Goal: Transaction & Acquisition: Purchase product/service

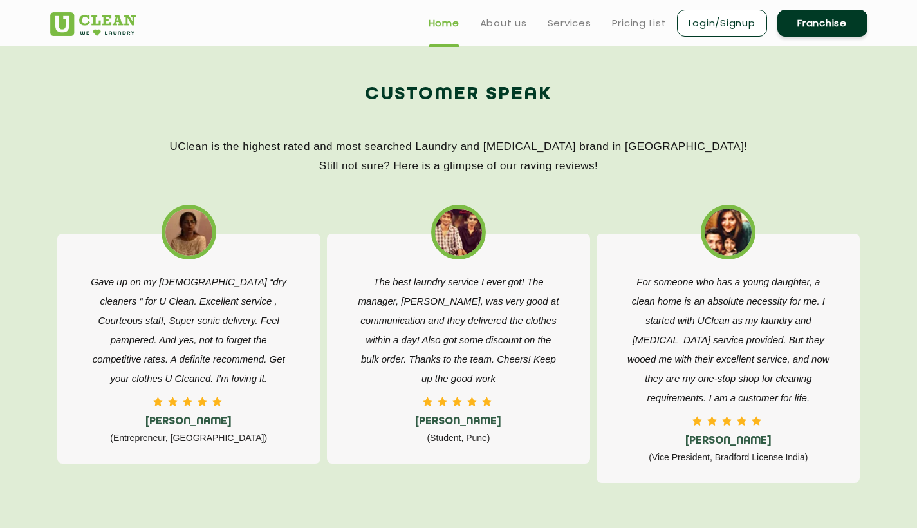
scroll to position [1922, 0]
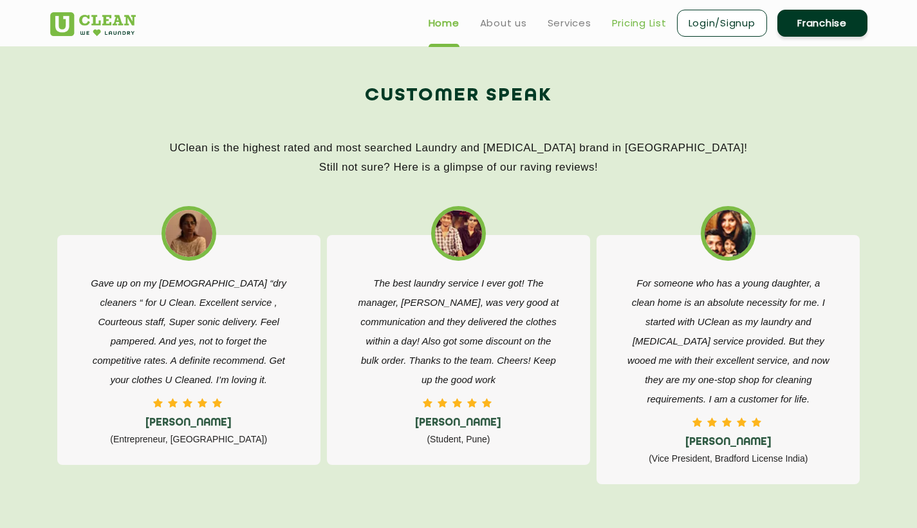
click at [642, 20] on link "Pricing List" at bounding box center [639, 22] width 55 height 15
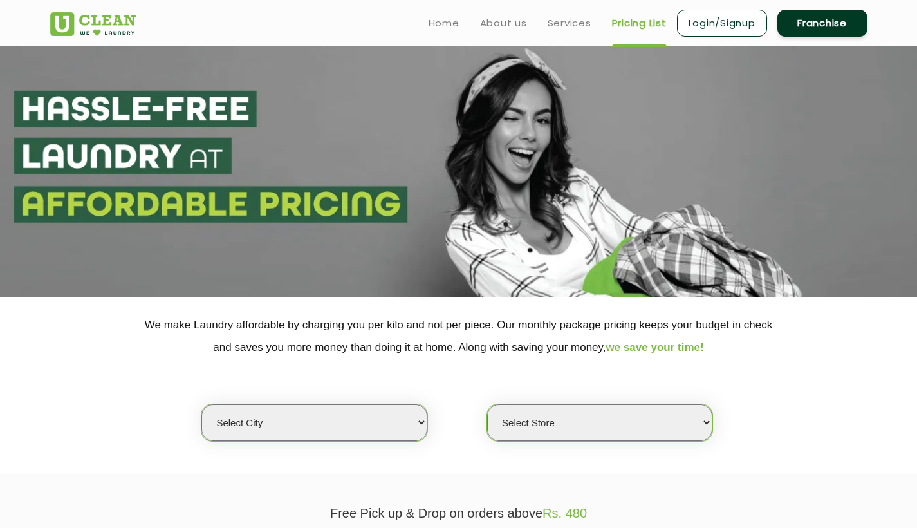
select select "0"
click at [568, 21] on link "Services" at bounding box center [570, 22] width 44 height 15
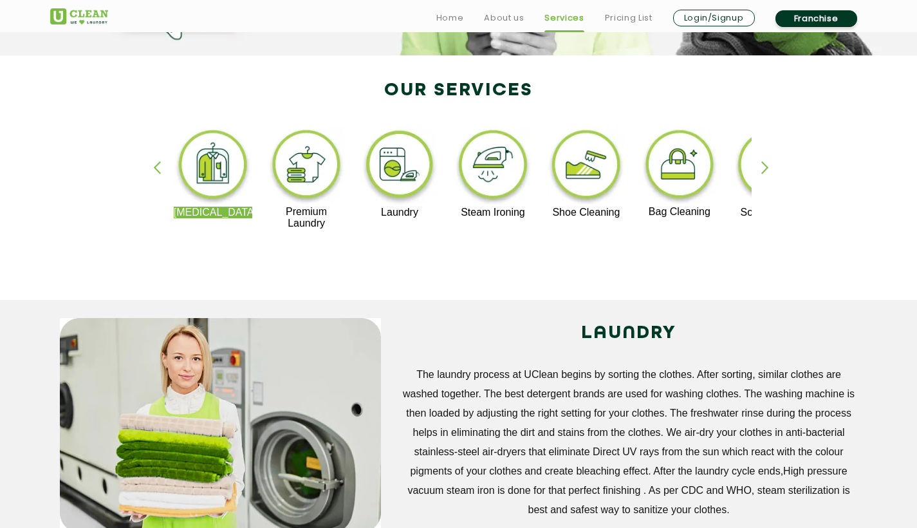
scroll to position [276, 0]
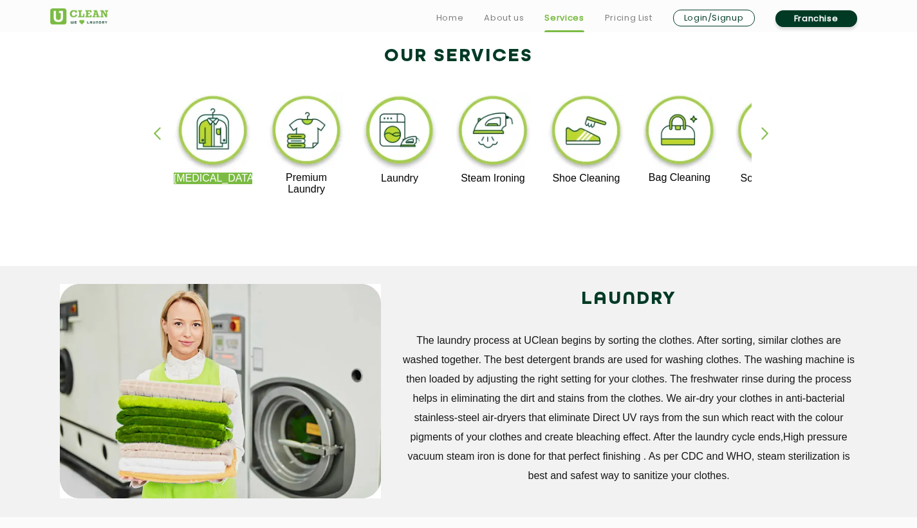
click at [316, 133] on img at bounding box center [306, 132] width 79 height 79
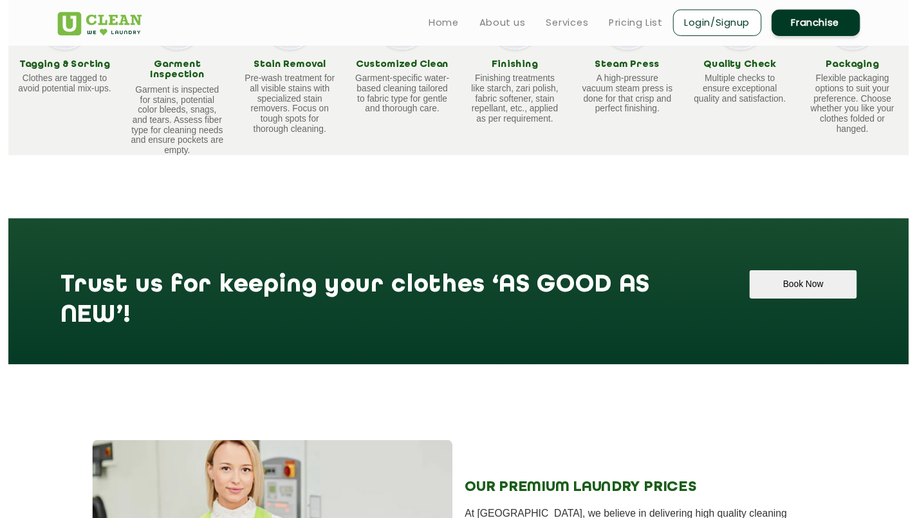
scroll to position [857, 0]
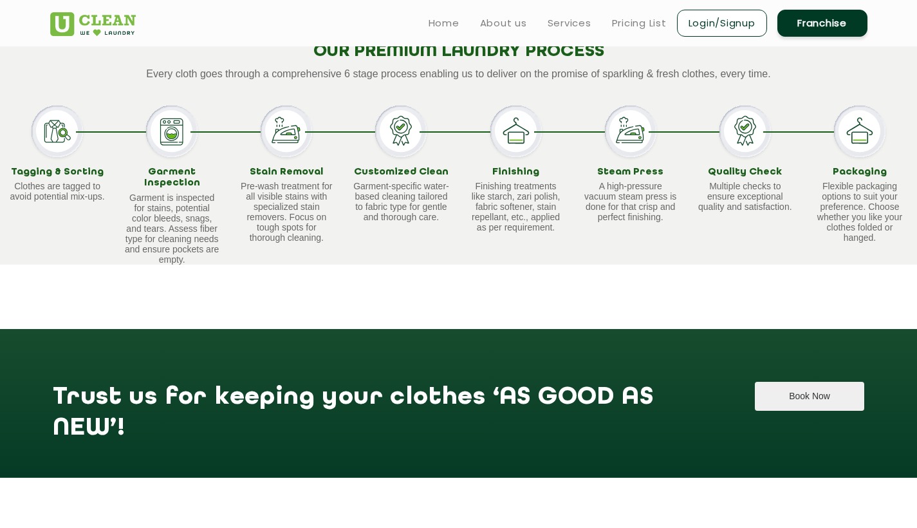
click at [810, 393] on button "Book Now" at bounding box center [809, 396] width 109 height 29
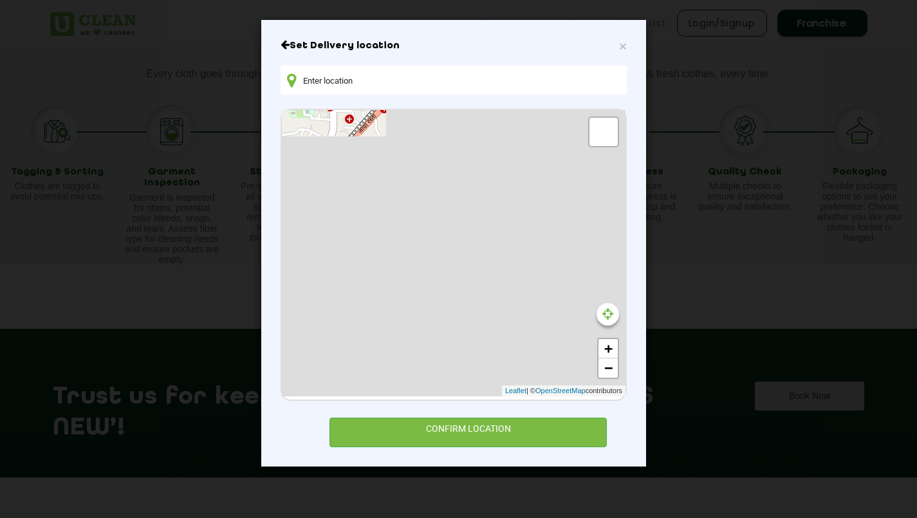
type input "462,Kranti Sizers, Dhobi Talab, [GEOGRAPHIC_DATA], [GEOGRAPHIC_DATA], [GEOGRAPH…"
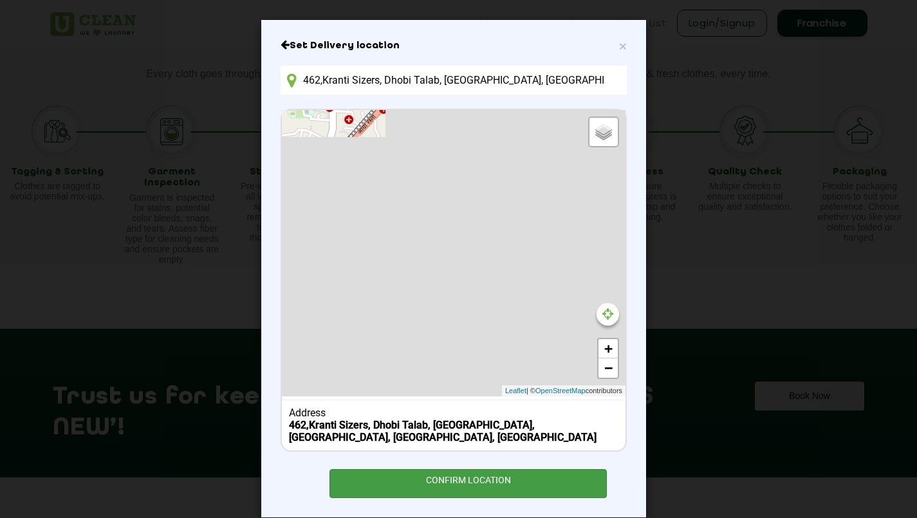
click at [431, 479] on div "CONFIRM LOCATION" at bounding box center [467, 483] width 277 height 29
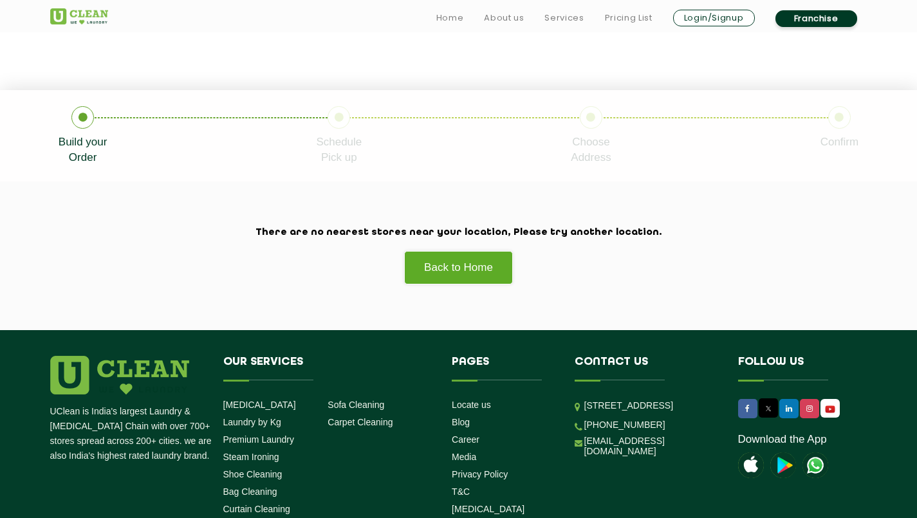
scroll to position [206, 0]
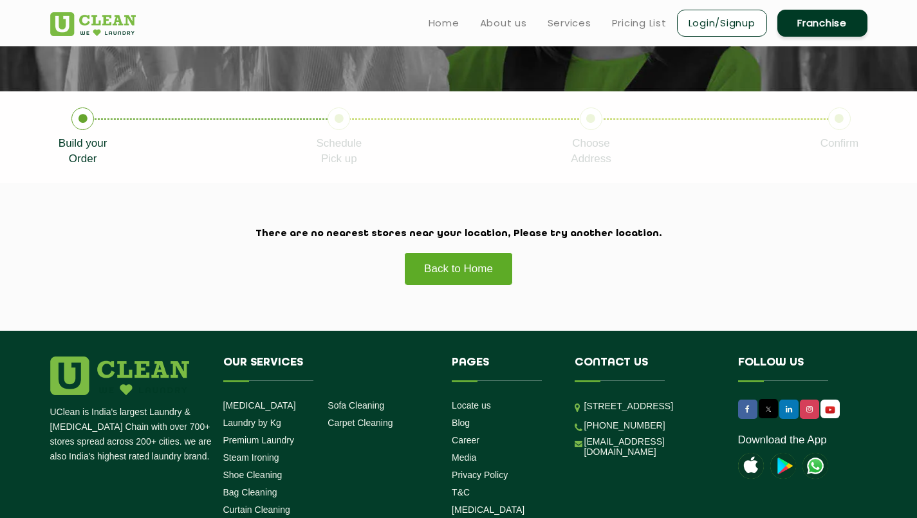
click at [453, 268] on link "Back to Home" at bounding box center [458, 268] width 109 height 33
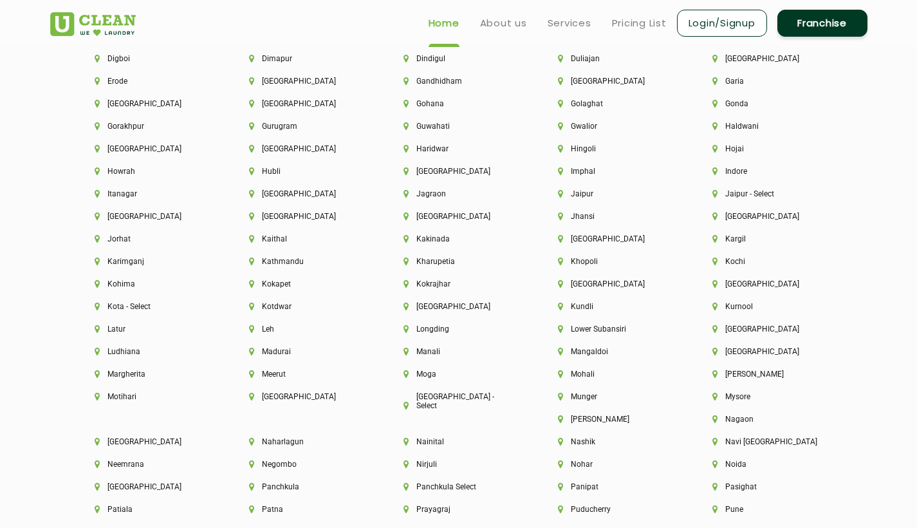
scroll to position [3034, 0]
click at [205, 483] on li "[GEOGRAPHIC_DATA]" at bounding box center [150, 487] width 111 height 9
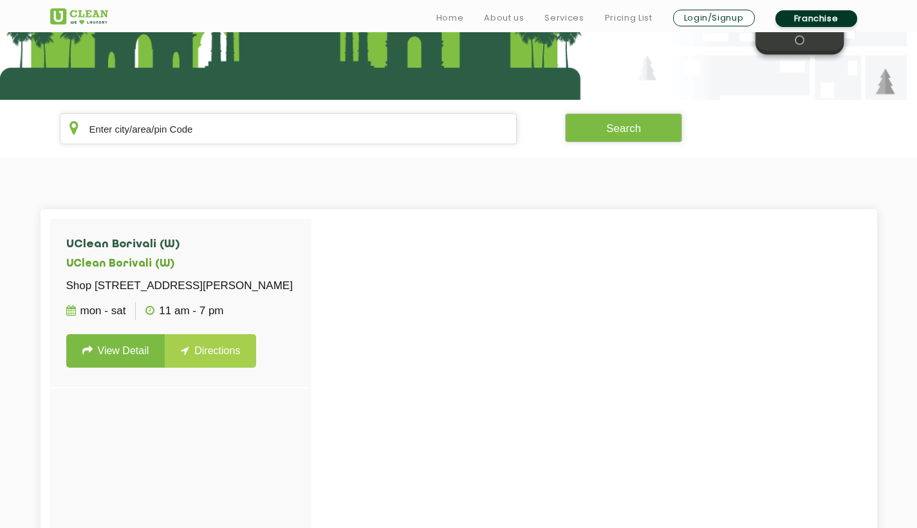
scroll to position [205, 0]
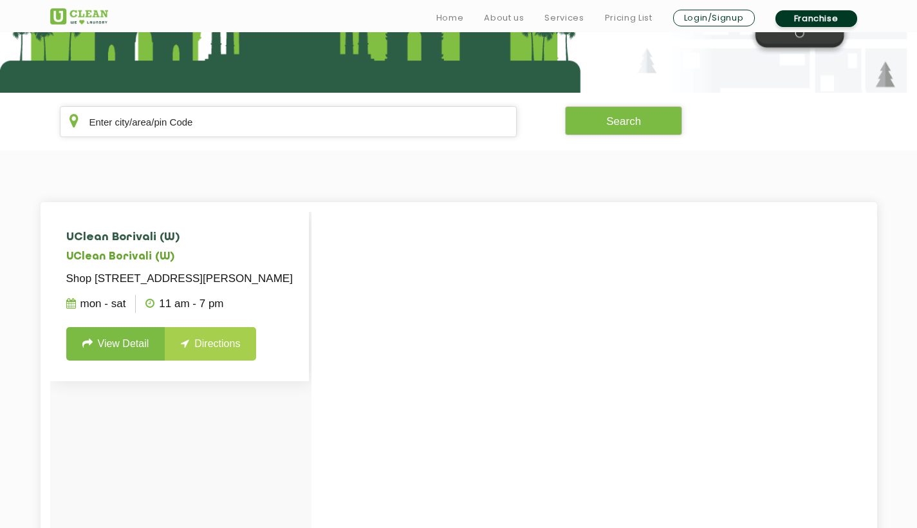
click at [140, 360] on link "View Detail" at bounding box center [115, 343] width 99 height 33
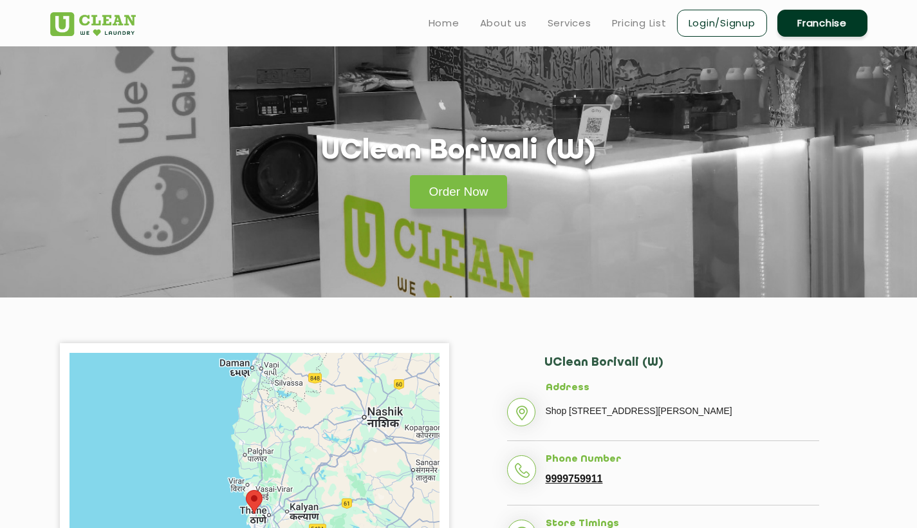
click at [579, 380] on h2 "UClean Borivali (W)" at bounding box center [681, 369] width 275 height 26
drag, startPoint x: 579, startPoint y: 380, endPoint x: 439, endPoint y: 219, distance: 213.5
click at [439, 219] on section "UClean Borivali (W) Order Now" at bounding box center [458, 171] width 917 height 251
click at [447, 208] on link "Order Now" at bounding box center [459, 191] width 98 height 33
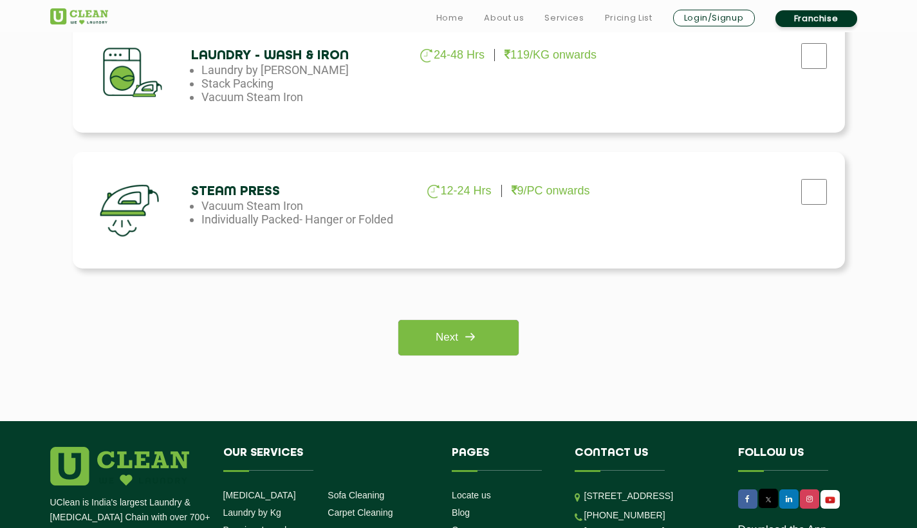
scroll to position [908, 0]
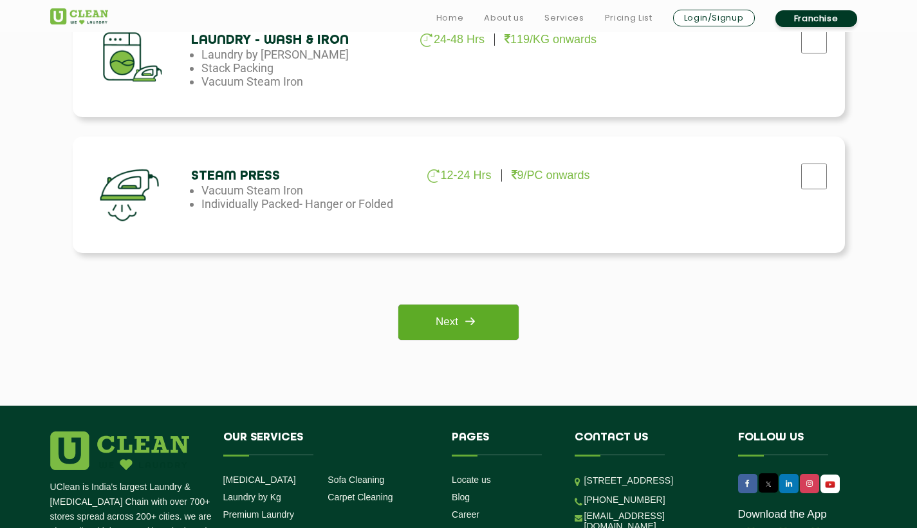
click at [474, 338] on link "Next" at bounding box center [458, 321] width 120 height 35
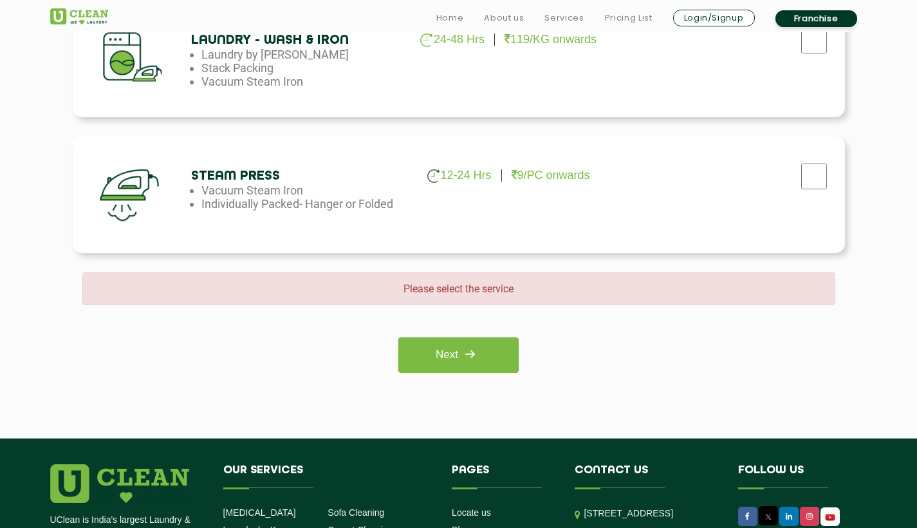
click at [382, 206] on li "Individually Packed- Hanger or Folded" at bounding box center [305, 204] width 209 height 14
click at [502, 165] on div "Steam Press 12-24 Hrs 9/PC onwards Vacuum Steam Iron Individually Packed- Hange…" at bounding box center [459, 194] width 772 height 116
click at [552, 180] on p "9/PC onwards" at bounding box center [551, 176] width 79 height 14
click at [456, 180] on p "12-24 Hrs" at bounding box center [459, 176] width 64 height 14
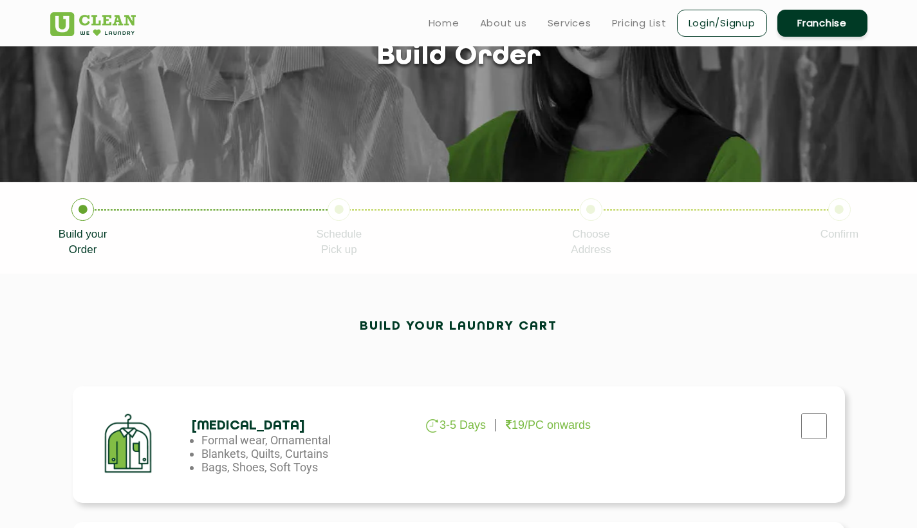
scroll to position [116, 0]
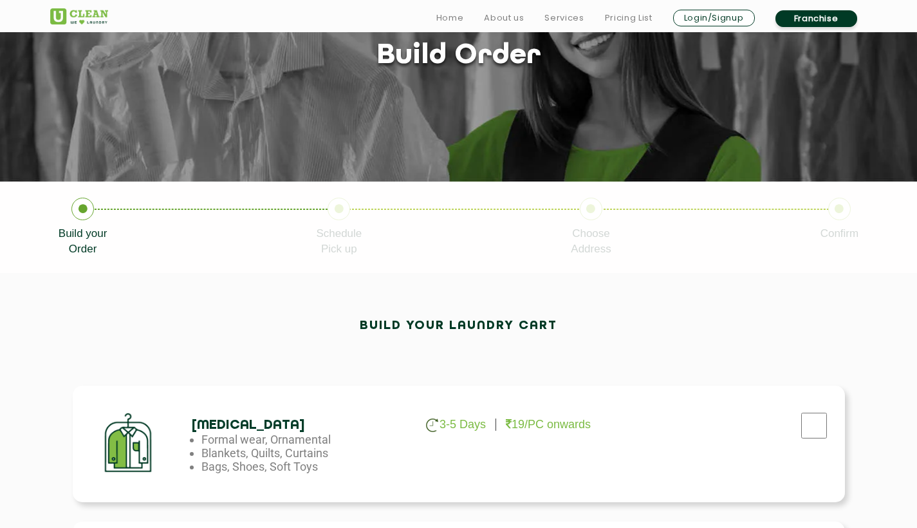
click at [156, 436] on div at bounding box center [136, 443] width 109 height 97
click at [255, 432] on li "Formal wear, Ornamental" at bounding box center [305, 439] width 209 height 14
click at [269, 452] on li "Blankets, Quilts, Curtains" at bounding box center [305, 453] width 209 height 14
click at [438, 423] on img at bounding box center [432, 425] width 12 height 14
click at [802, 422] on input "checkbox" at bounding box center [814, 426] width 32 height 26
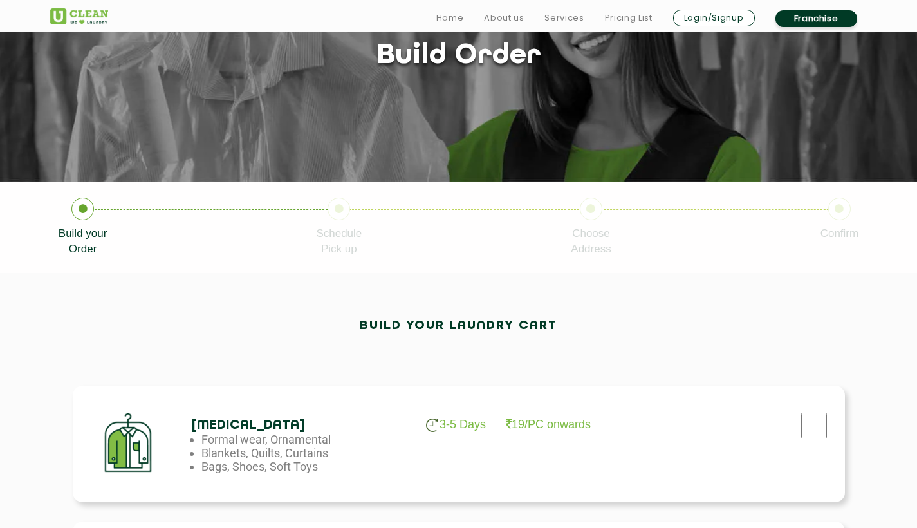
checkbox input "true"
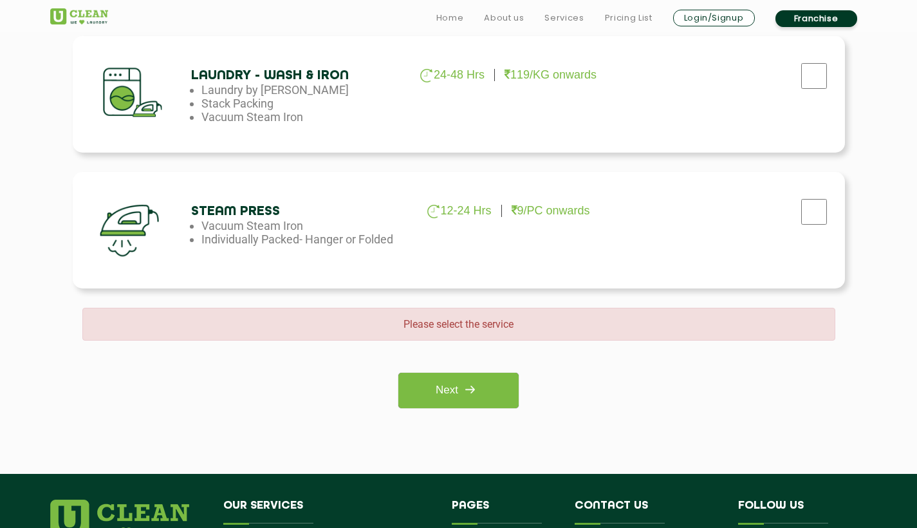
scroll to position [872, 0]
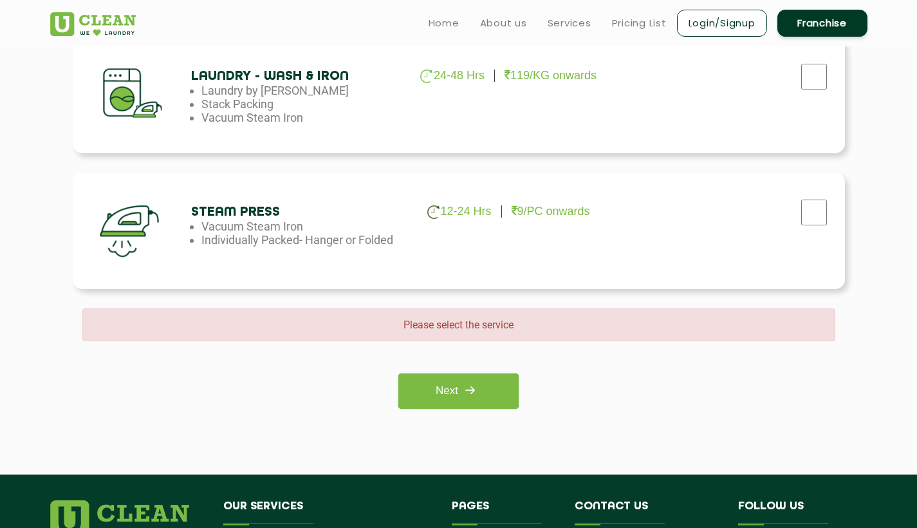
click at [802, 216] on input "checkbox" at bounding box center [814, 213] width 32 height 26
checkbox input "true"
click at [461, 402] on link "Next" at bounding box center [458, 390] width 120 height 35
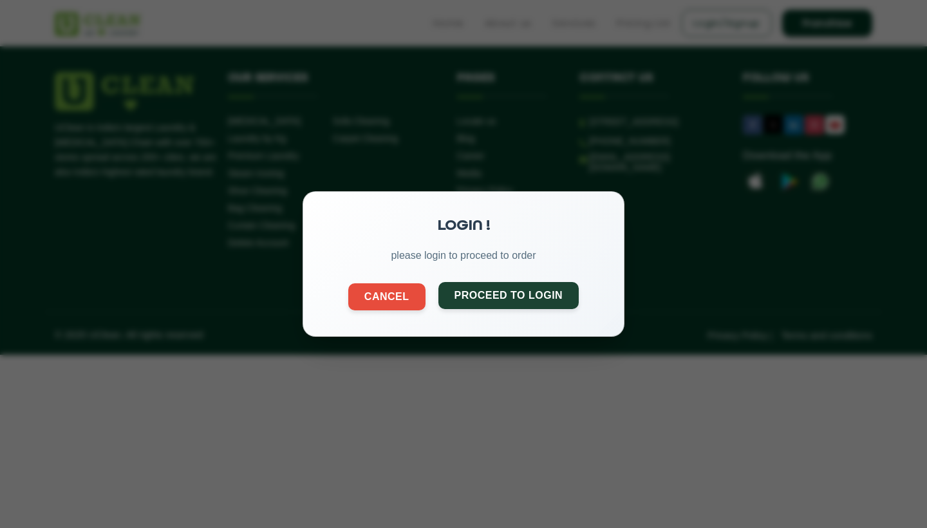
click at [473, 300] on button "Proceed to Login" at bounding box center [508, 295] width 141 height 27
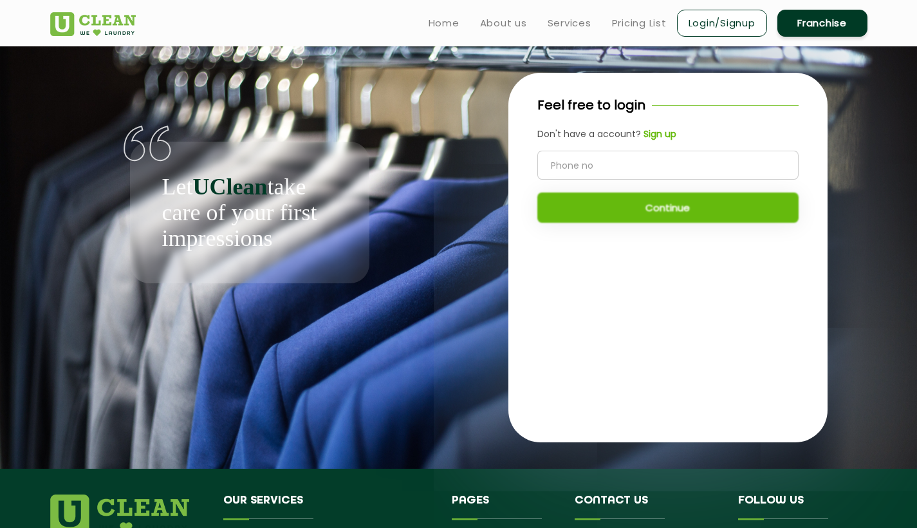
click at [609, 158] on input "tel" at bounding box center [667, 165] width 261 height 29
type input "7276963147"
click at [672, 209] on button "Continue" at bounding box center [667, 207] width 261 height 30
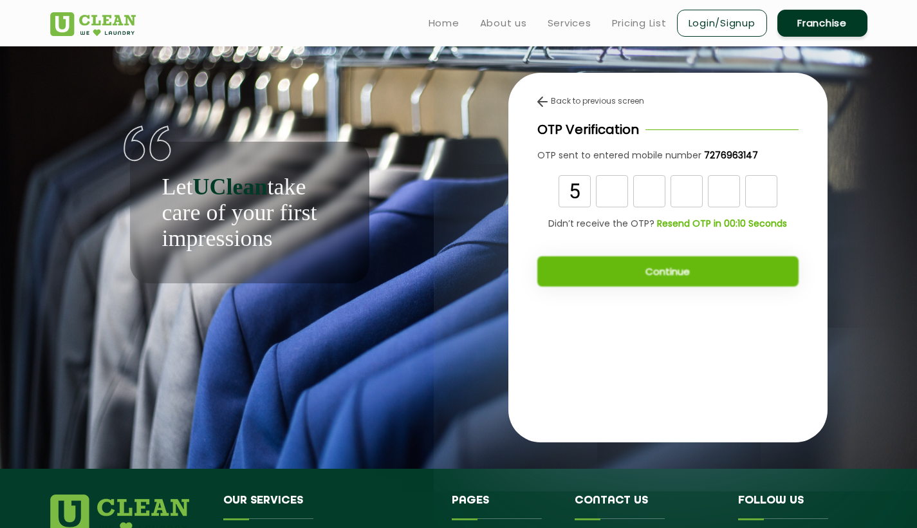
type input "5"
type input "6"
type input "1"
type input "2"
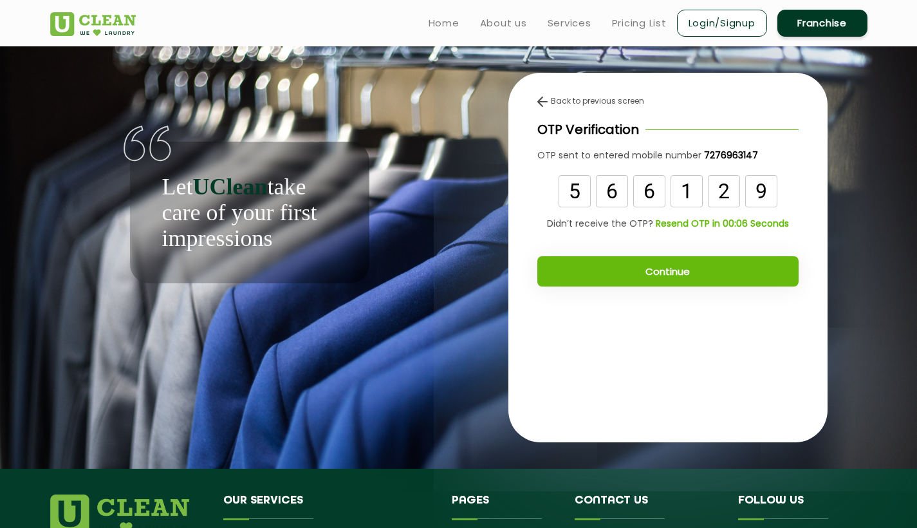
type input "9"
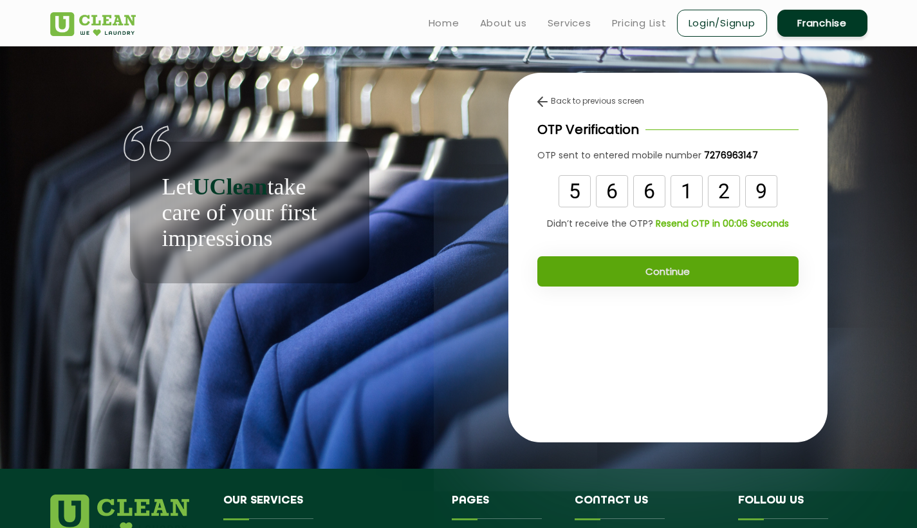
click at [627, 282] on button "Continue" at bounding box center [667, 271] width 261 height 30
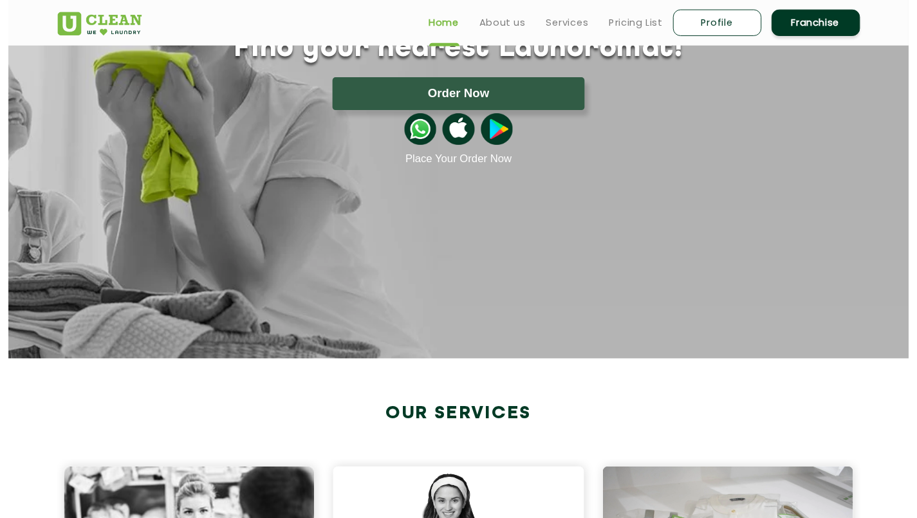
scroll to position [113, 0]
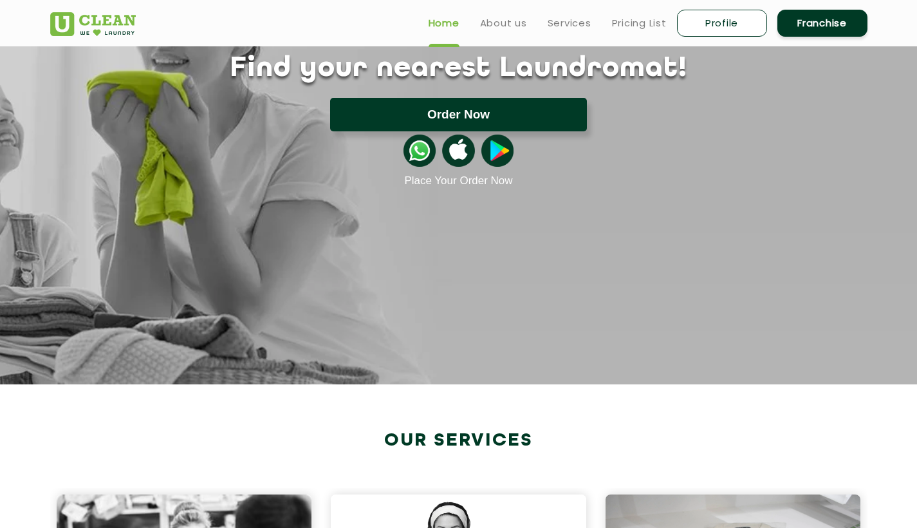
click at [469, 105] on button "Order Now" at bounding box center [458, 114] width 257 height 33
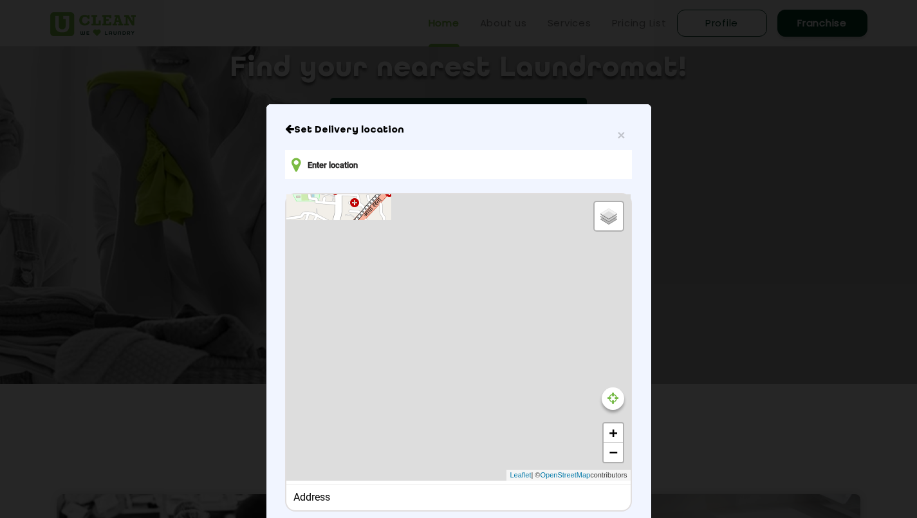
type input "73R2+RQG, Narpoli, Bhiwandi, Maharashtra 421305, India"
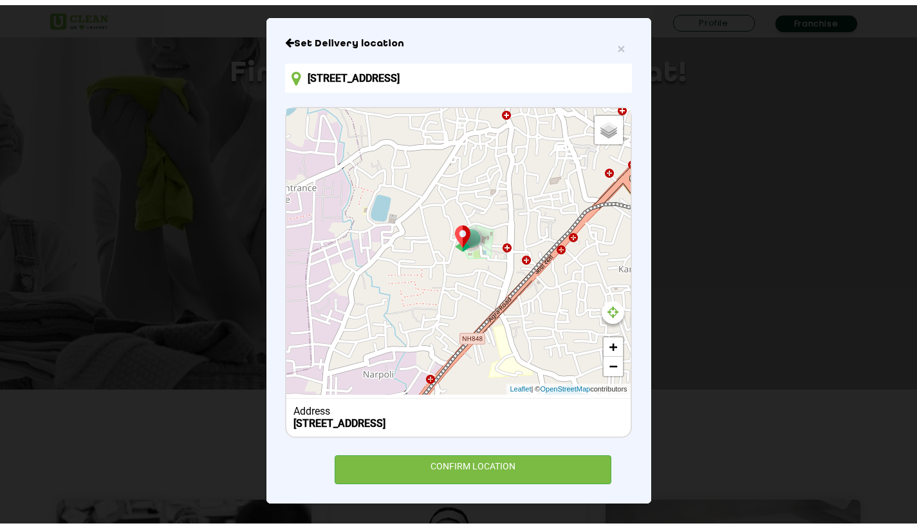
scroll to position [117, 0]
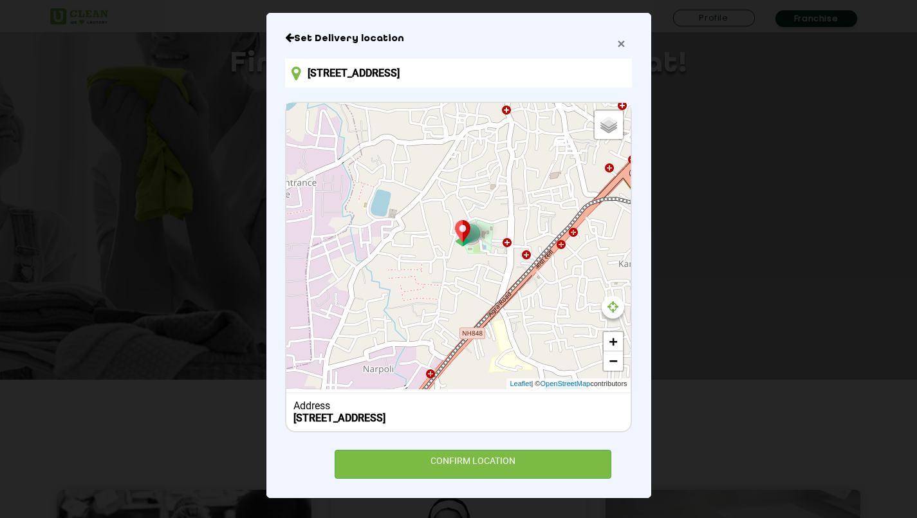
click at [617, 41] on span "×" at bounding box center [621, 43] width 8 height 15
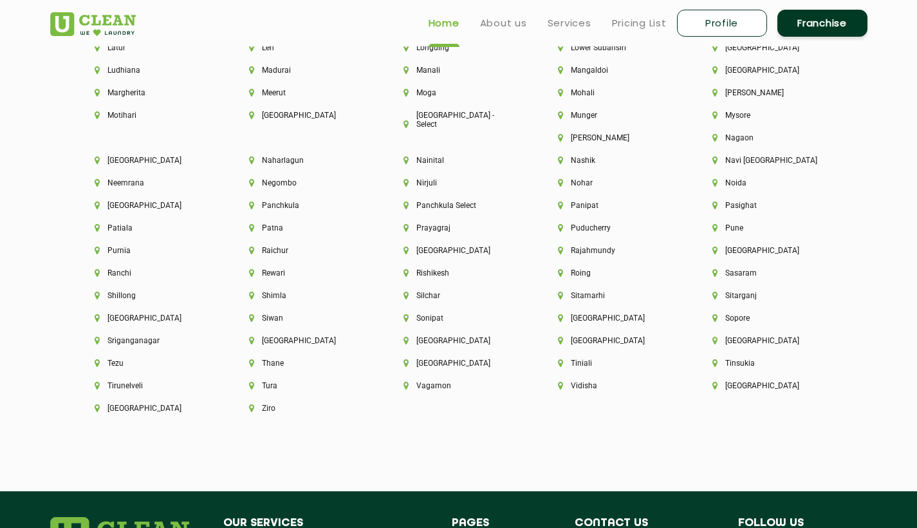
scroll to position [3312, 0]
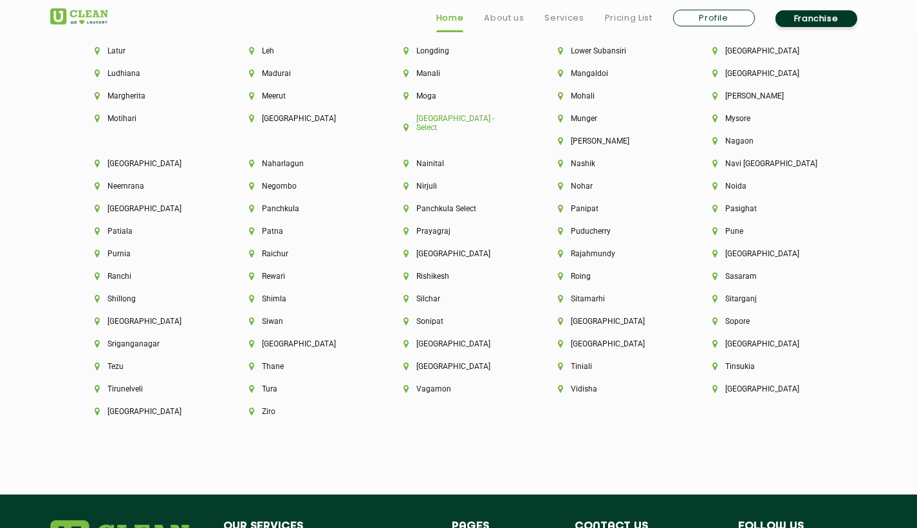
click at [445, 120] on li "[GEOGRAPHIC_DATA] - Select" at bounding box center [459, 123] width 111 height 18
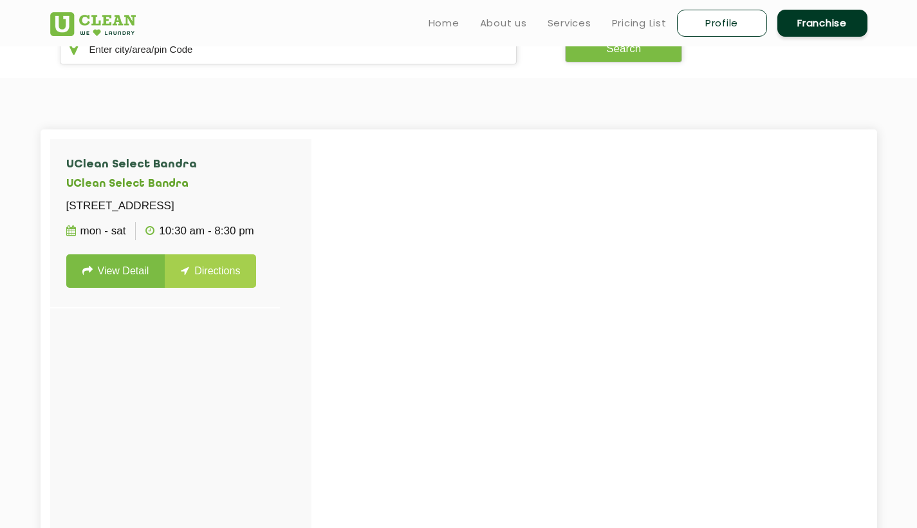
scroll to position [264, 0]
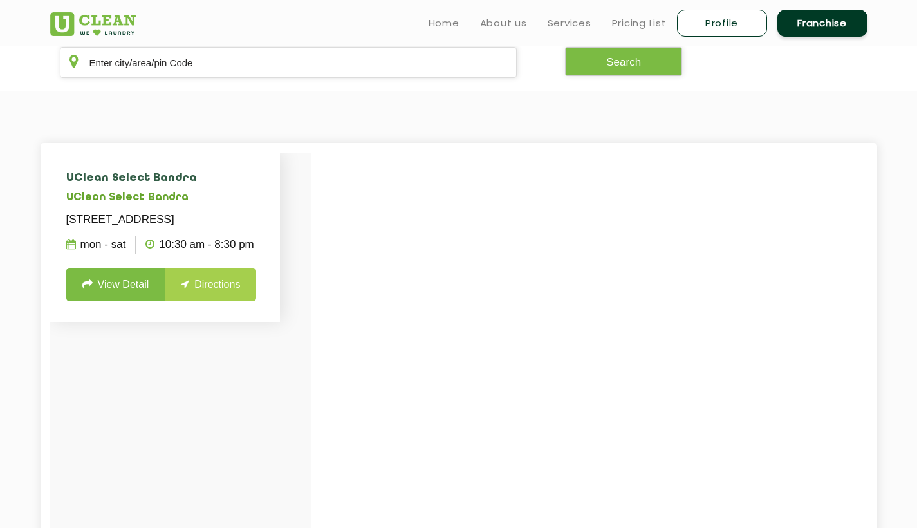
click at [131, 301] on link "View Detail" at bounding box center [115, 284] width 99 height 33
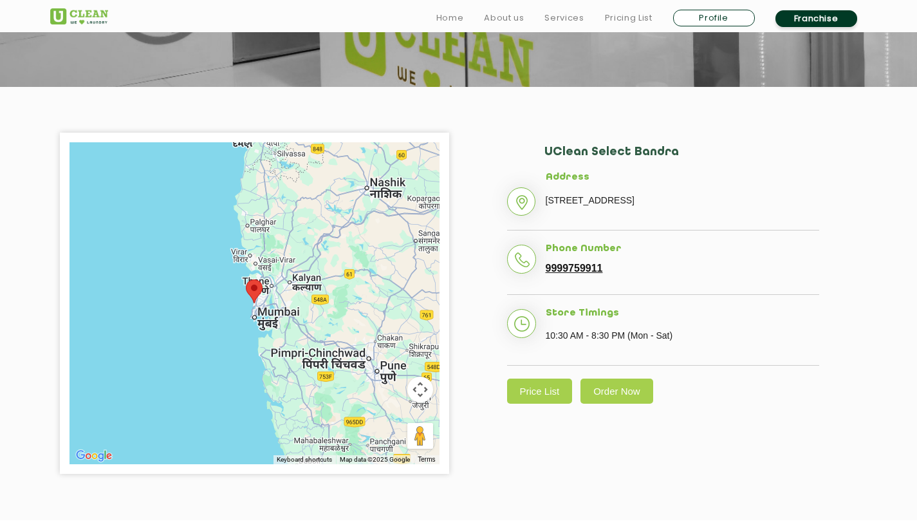
scroll to position [221, 0]
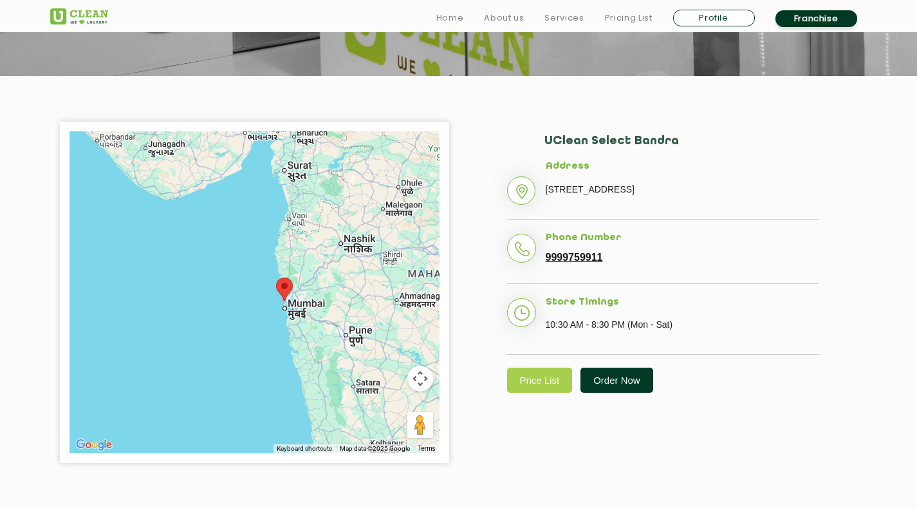
click at [618, 393] on link "Order Now" at bounding box center [616, 379] width 73 height 25
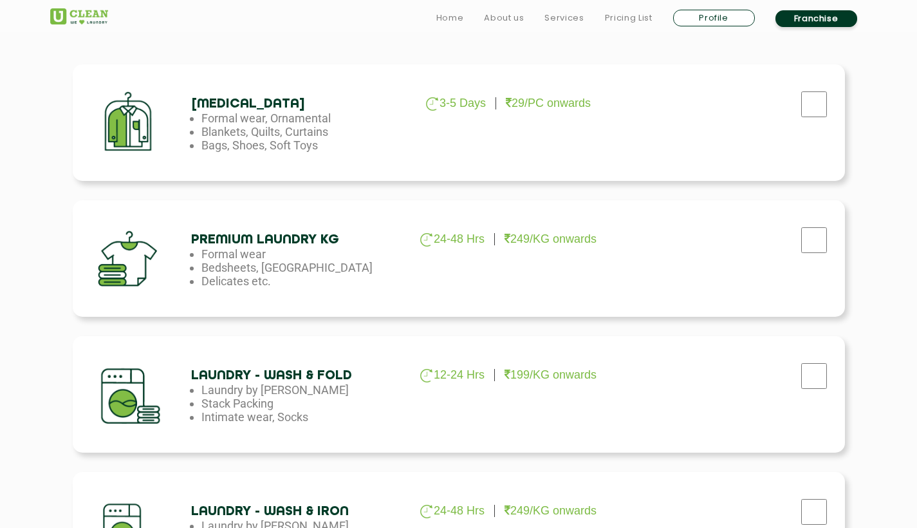
scroll to position [438, 0]
click at [805, 101] on input "checkbox" at bounding box center [814, 104] width 32 height 26
checkbox input "true"
click at [807, 239] on input "checkbox" at bounding box center [814, 240] width 32 height 26
checkbox input "true"
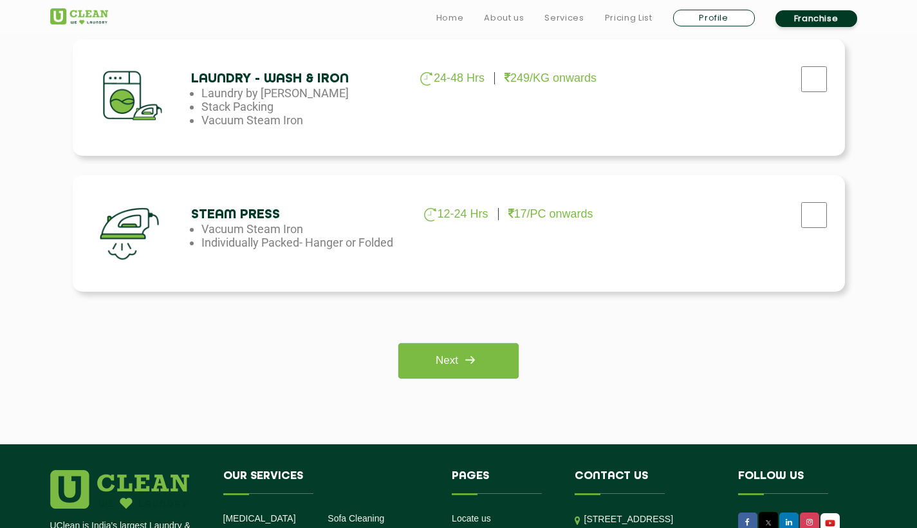
scroll to position [911, 0]
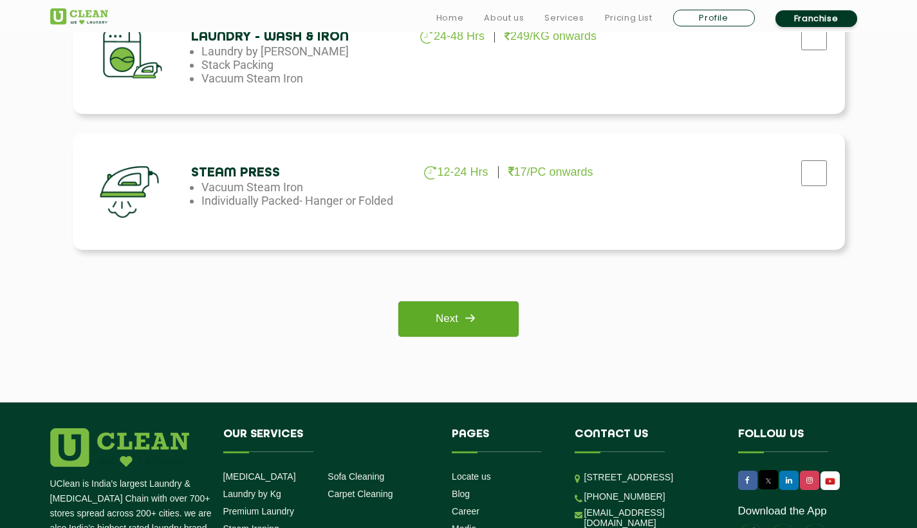
click at [485, 317] on link "Next" at bounding box center [458, 318] width 120 height 35
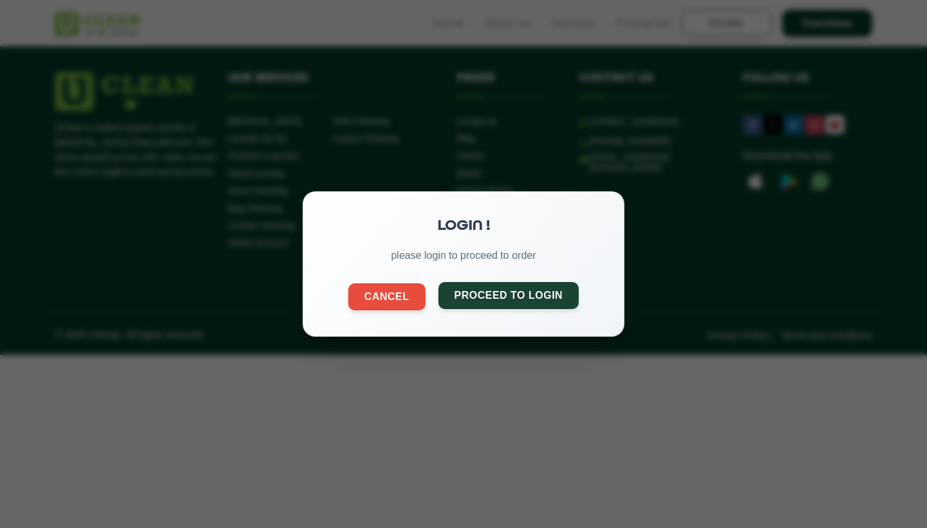
click at [507, 299] on button "Proceed to Login" at bounding box center [508, 295] width 141 height 27
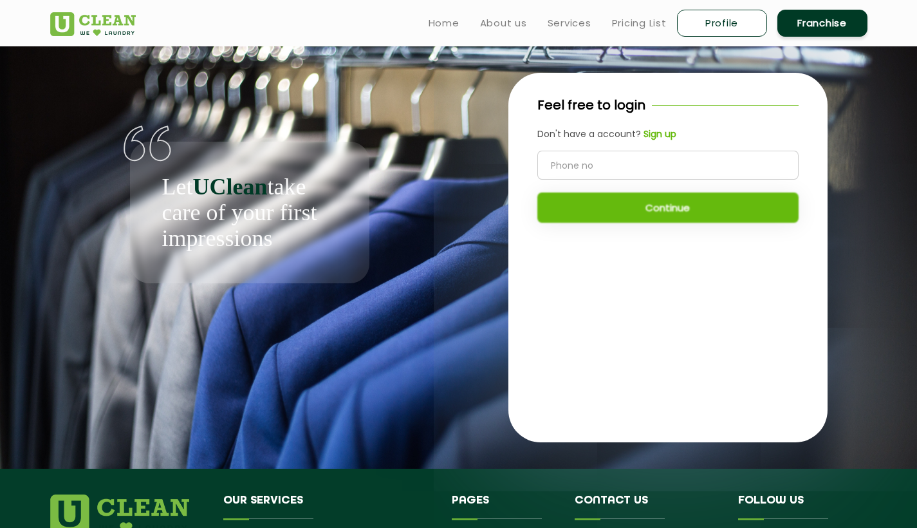
click at [630, 165] on input "tel" at bounding box center [667, 165] width 261 height 29
type input "7276963147"
click at [670, 203] on button "Continue" at bounding box center [667, 207] width 261 height 30
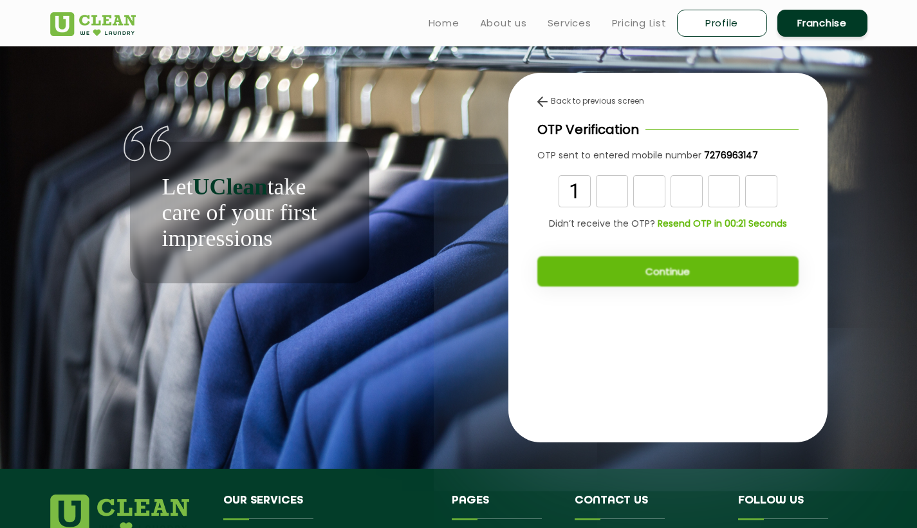
type input "1"
type input "7"
type input "0"
type input "4"
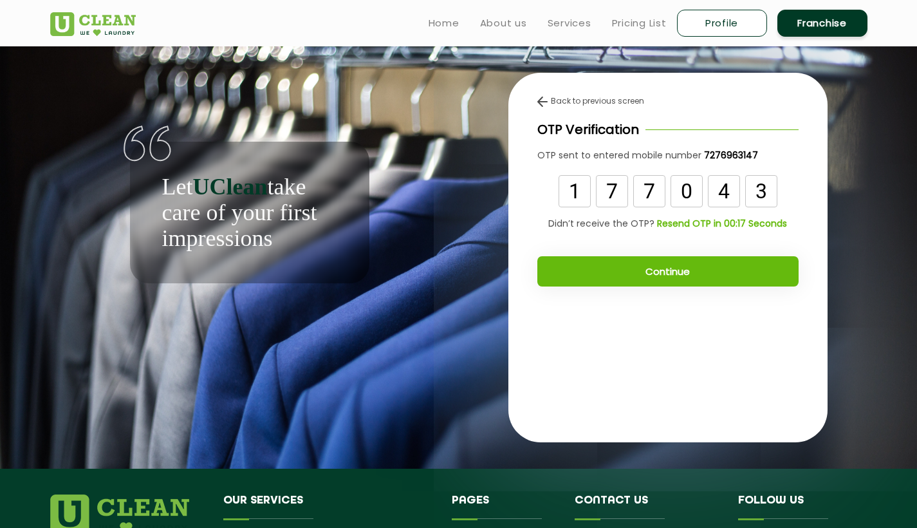
type input "3"
click at [669, 279] on button "Continue" at bounding box center [667, 271] width 261 height 30
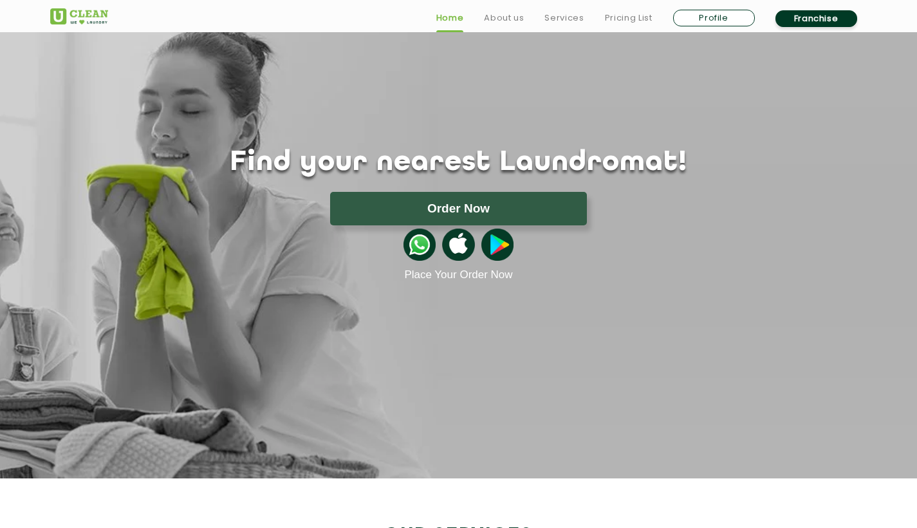
scroll to position [21, 0]
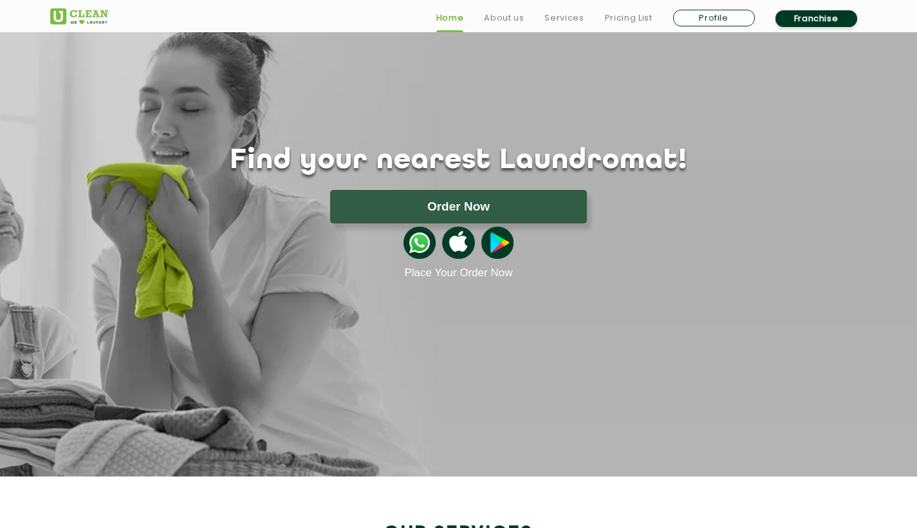
click at [726, 15] on link "Profile" at bounding box center [714, 18] width 82 height 17
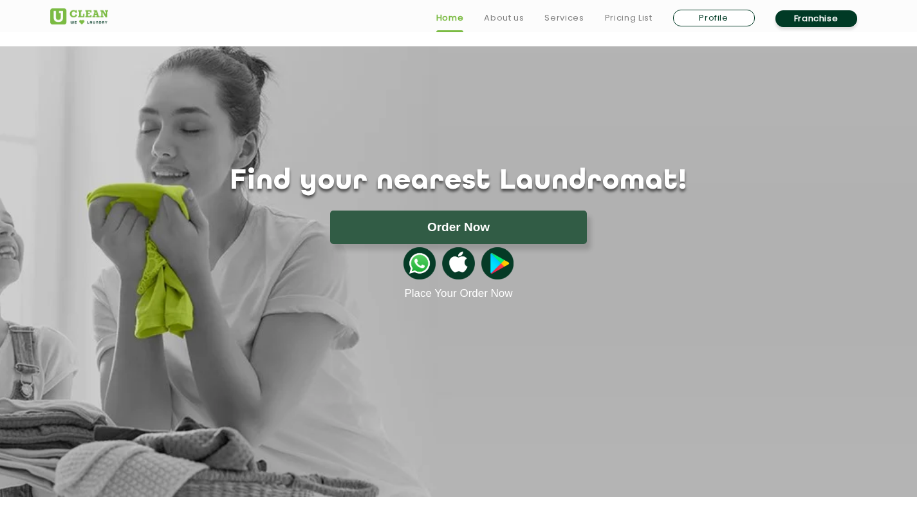
select select
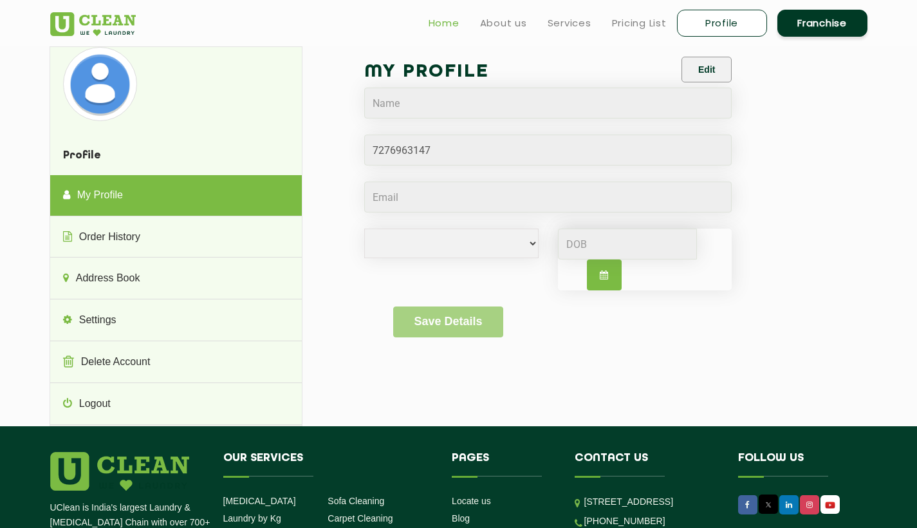
click at [436, 24] on link "Home" at bounding box center [444, 22] width 31 height 15
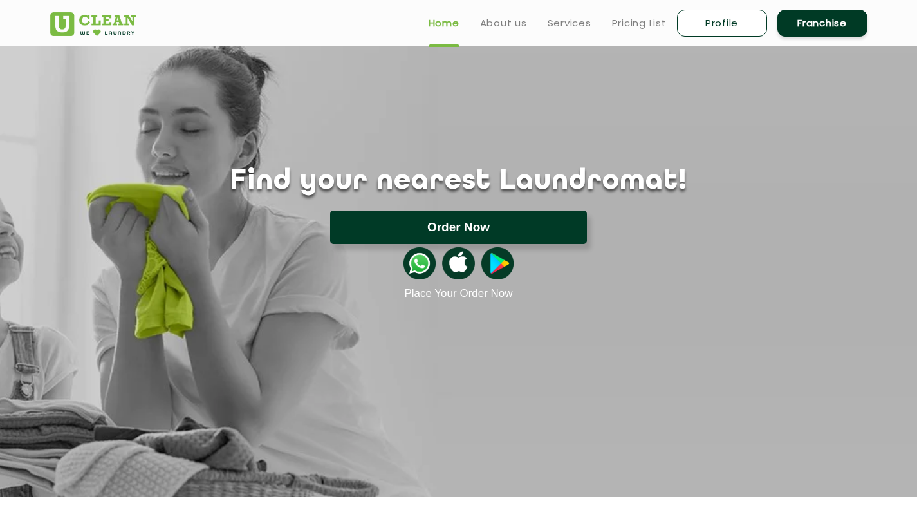
click at [494, 235] on button "Order Now" at bounding box center [458, 226] width 257 height 33
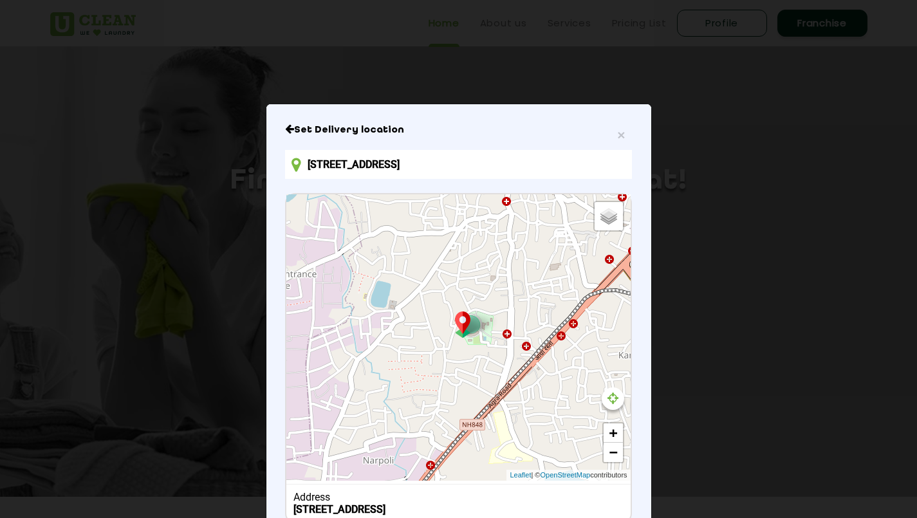
click at [579, 160] on input "[STREET_ADDRESS]" at bounding box center [458, 164] width 346 height 29
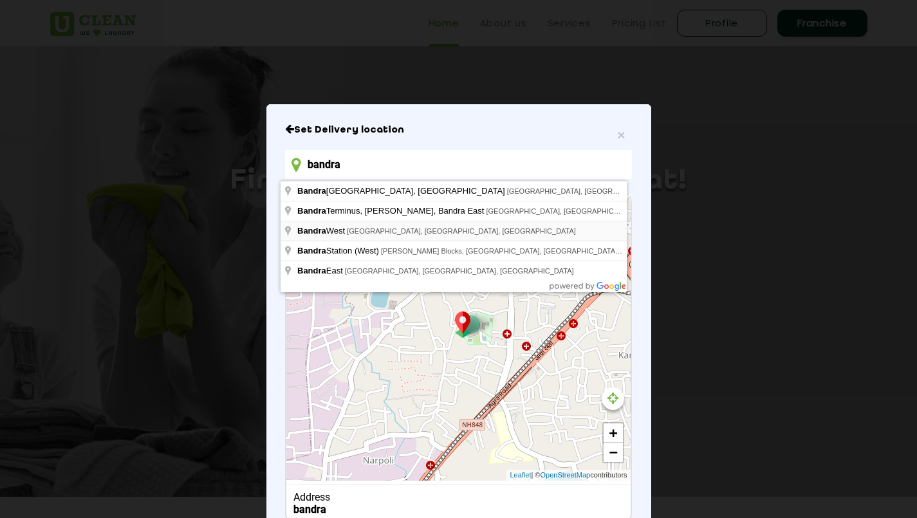
type input "[GEOGRAPHIC_DATA], [GEOGRAPHIC_DATA], [GEOGRAPHIC_DATA], [GEOGRAPHIC_DATA]"
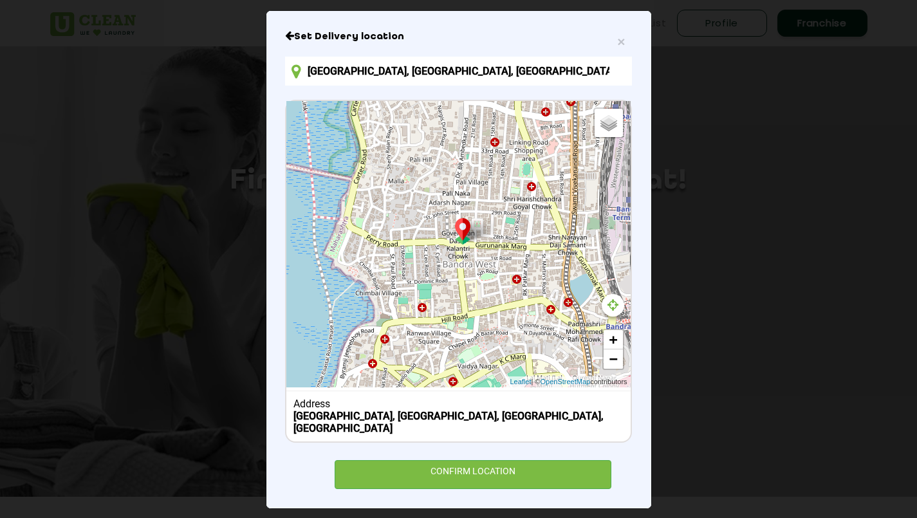
scroll to position [93, 0]
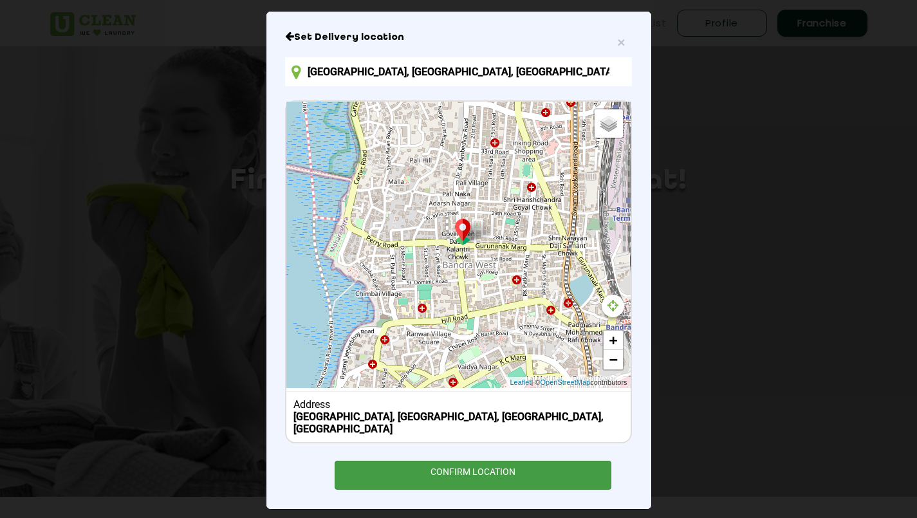
click at [478, 461] on div "CONFIRM LOCATION" at bounding box center [473, 475] width 277 height 29
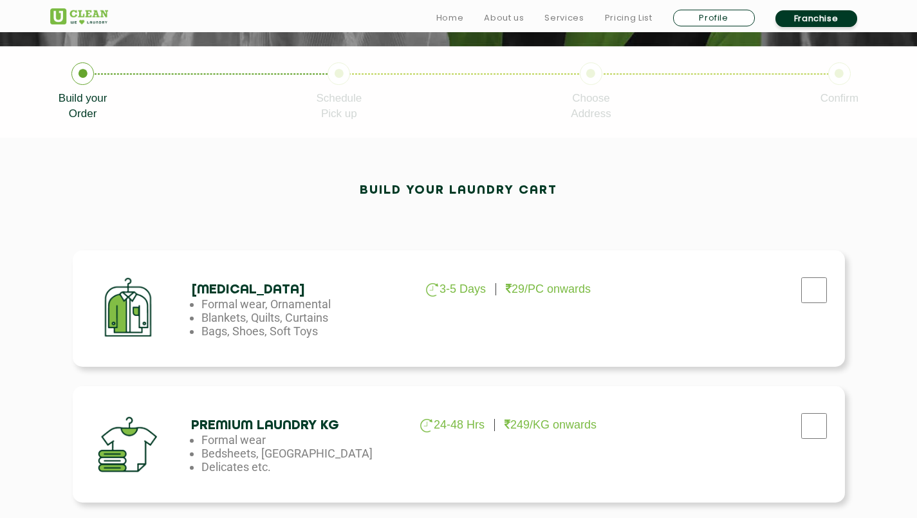
scroll to position [252, 0]
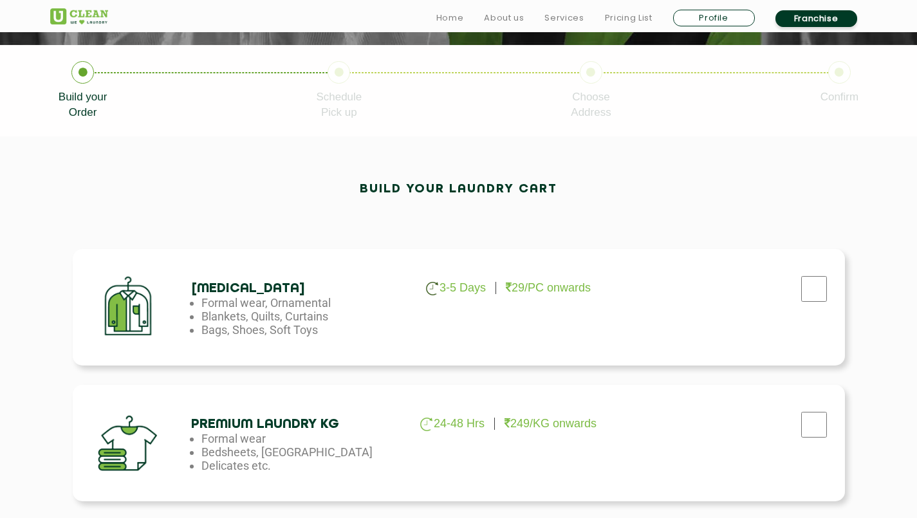
click at [799, 285] on input "checkbox" at bounding box center [814, 289] width 32 height 26
checkbox input "true"
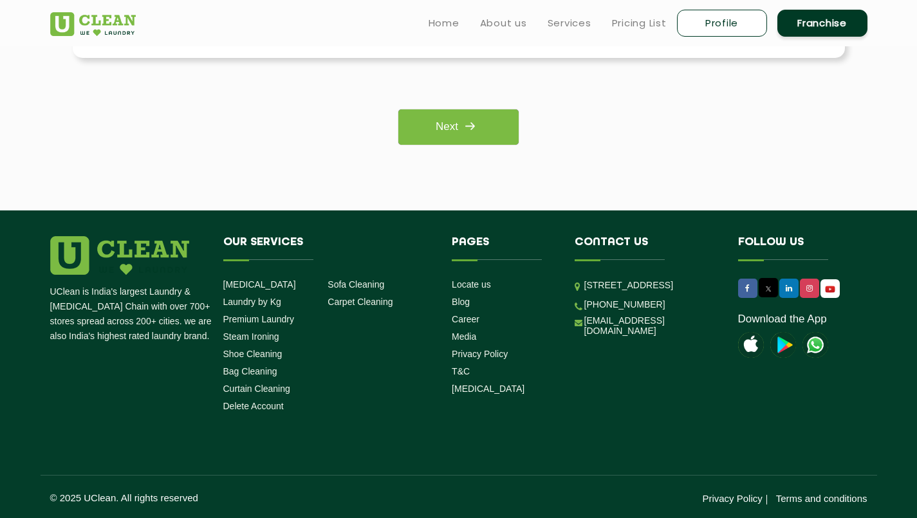
scroll to position [1103, 0]
click at [450, 115] on link "Next" at bounding box center [458, 126] width 120 height 35
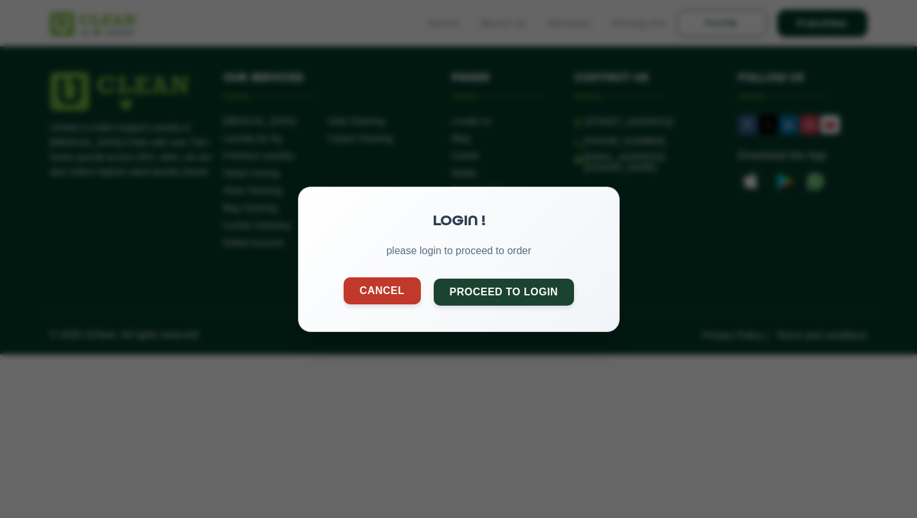
click at [405, 296] on button "Cancel" at bounding box center [381, 290] width 77 height 27
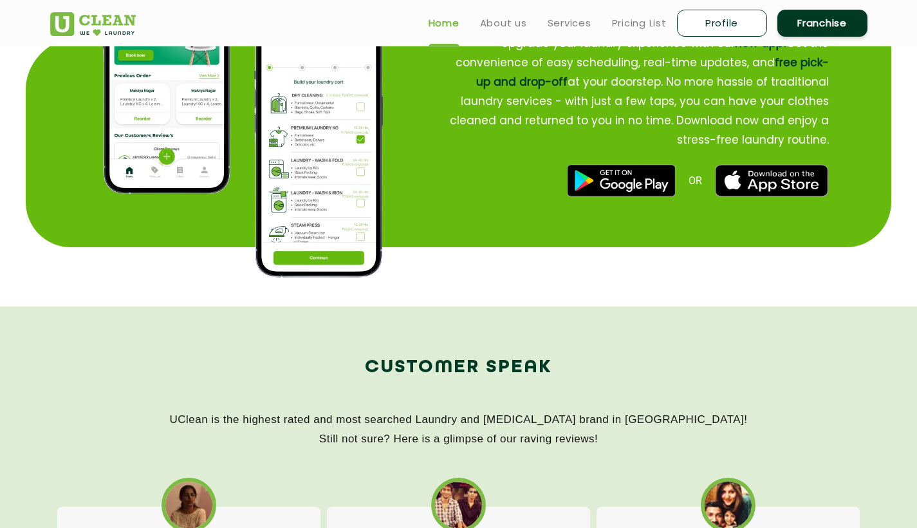
scroll to position [1650, 0]
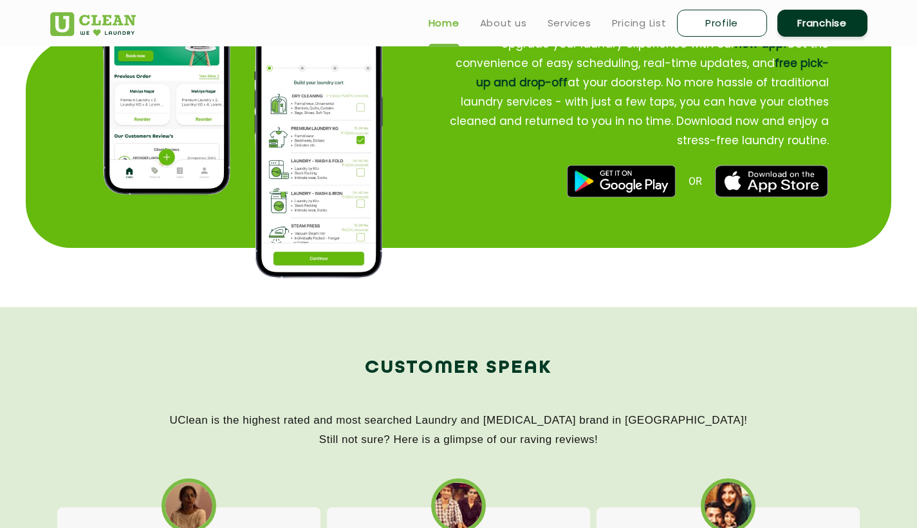
click at [322, 203] on img at bounding box center [318, 148] width 129 height 259
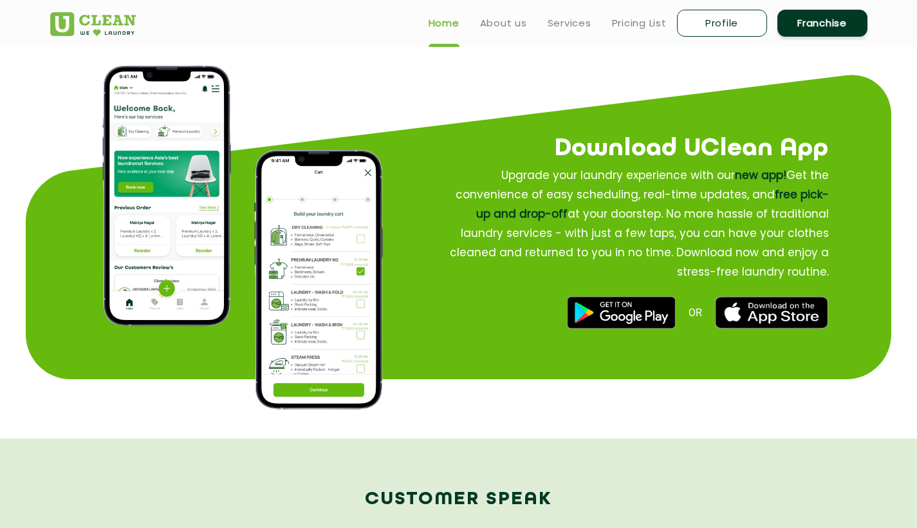
scroll to position [1460, 0]
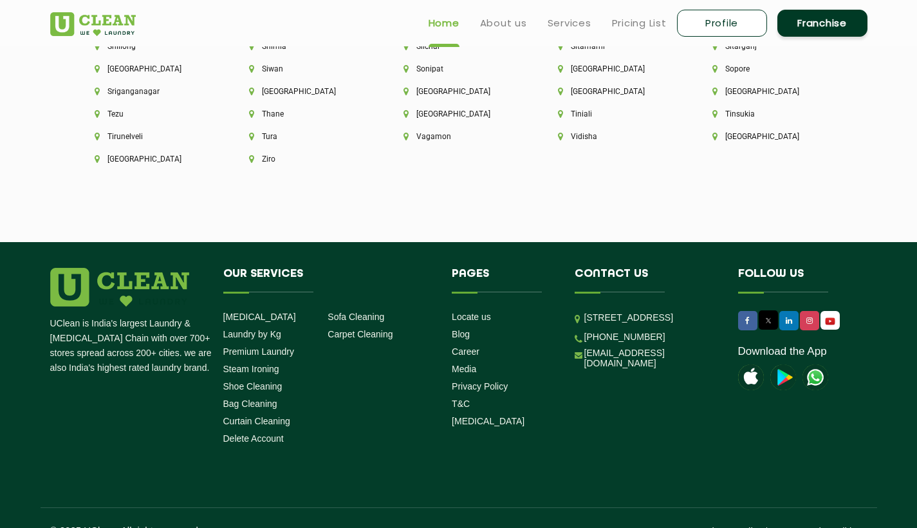
scroll to position [3564, 0]
